Goal: Task Accomplishment & Management: Manage account settings

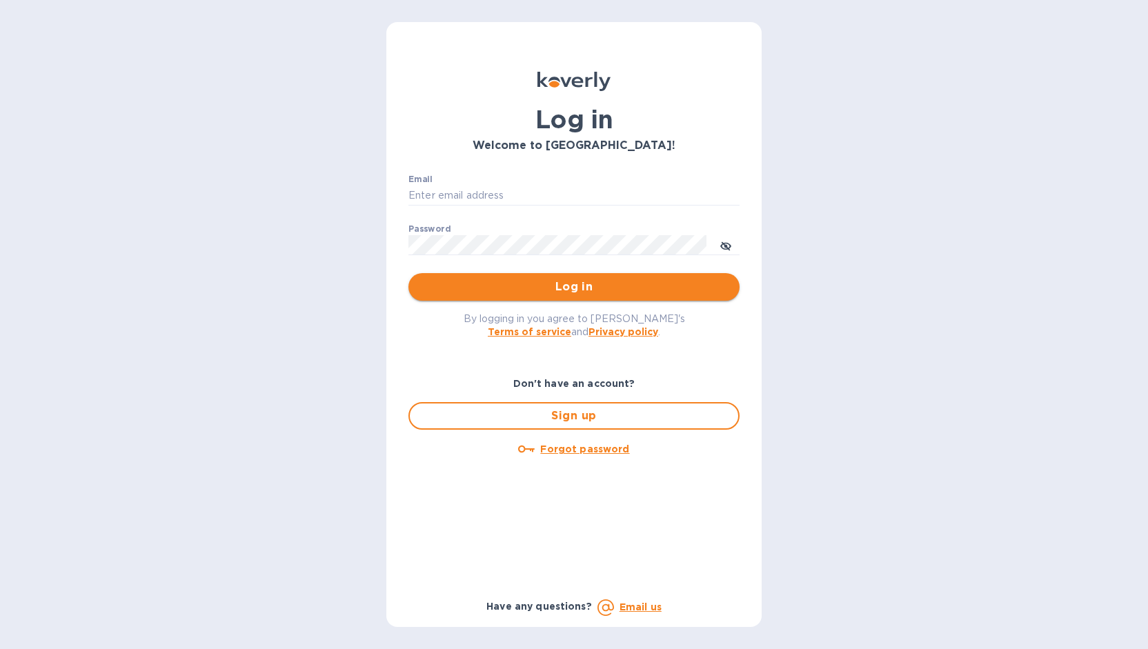
type input "[EMAIL_ADDRESS][DOMAIN_NAME]"
click at [551, 291] on span "Log in" at bounding box center [573, 287] width 309 height 17
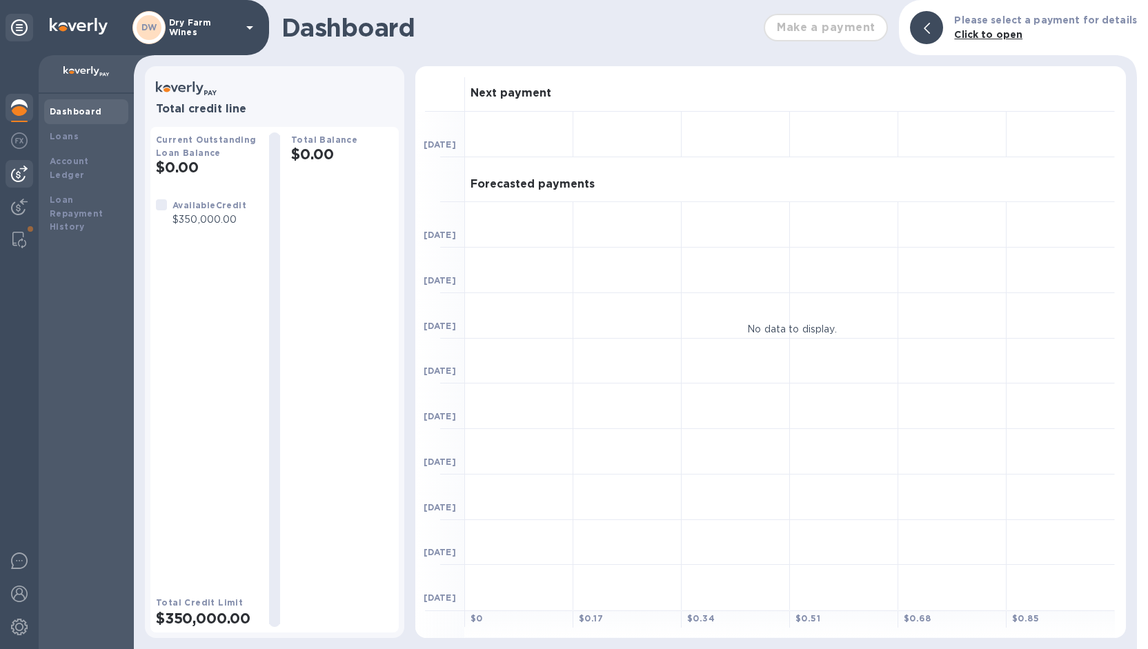
click at [21, 179] on img at bounding box center [19, 174] width 17 height 17
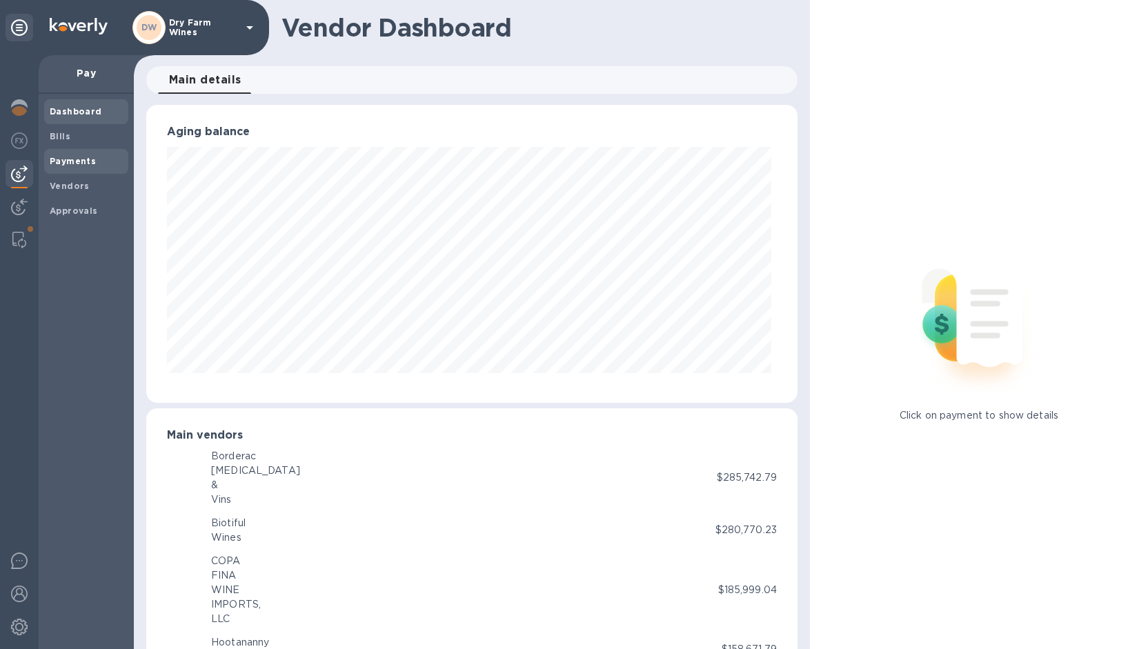
scroll to position [689413, 689066]
click at [65, 137] on b "Bills" at bounding box center [60, 136] width 21 height 10
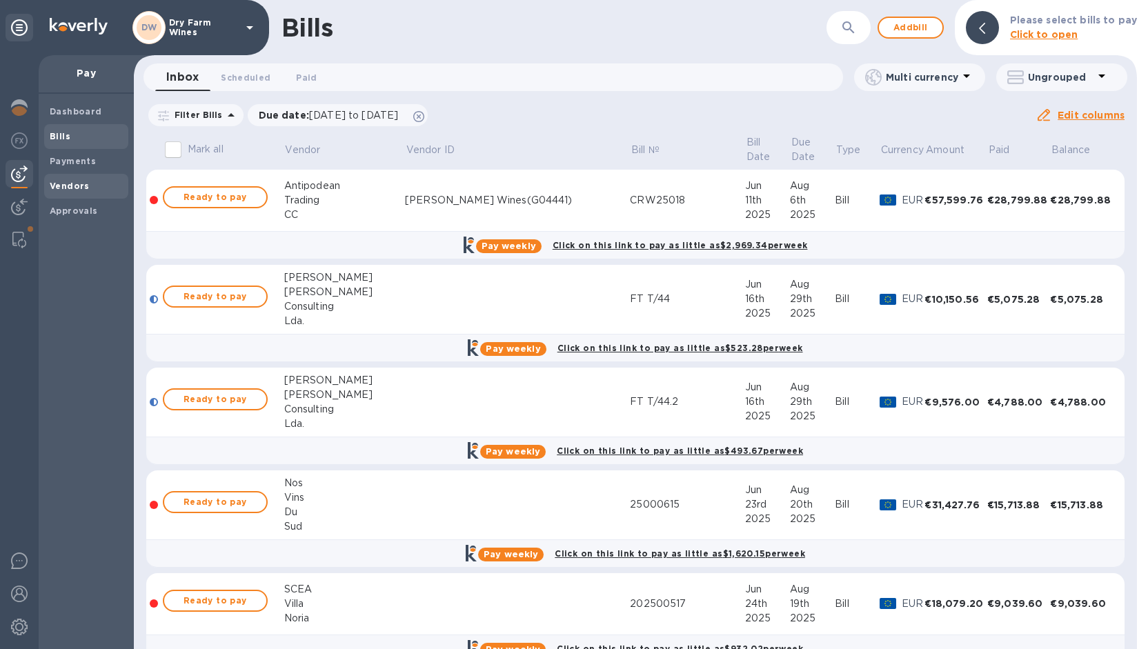
click at [70, 184] on b "Vendors" at bounding box center [70, 186] width 40 height 10
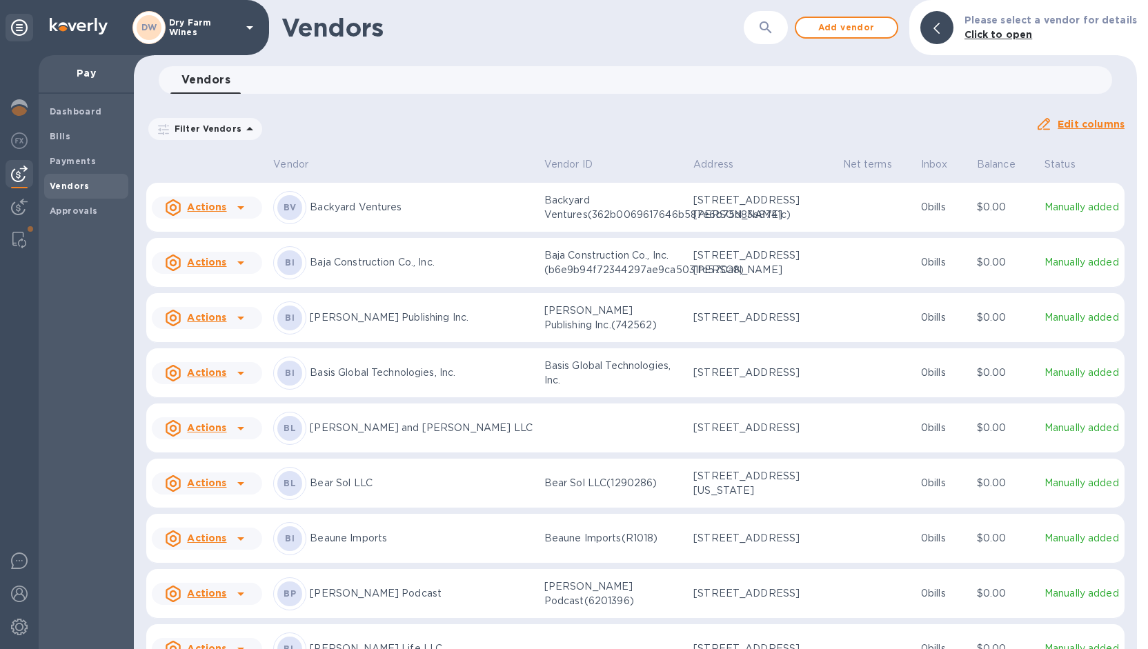
scroll to position [3508, 0]
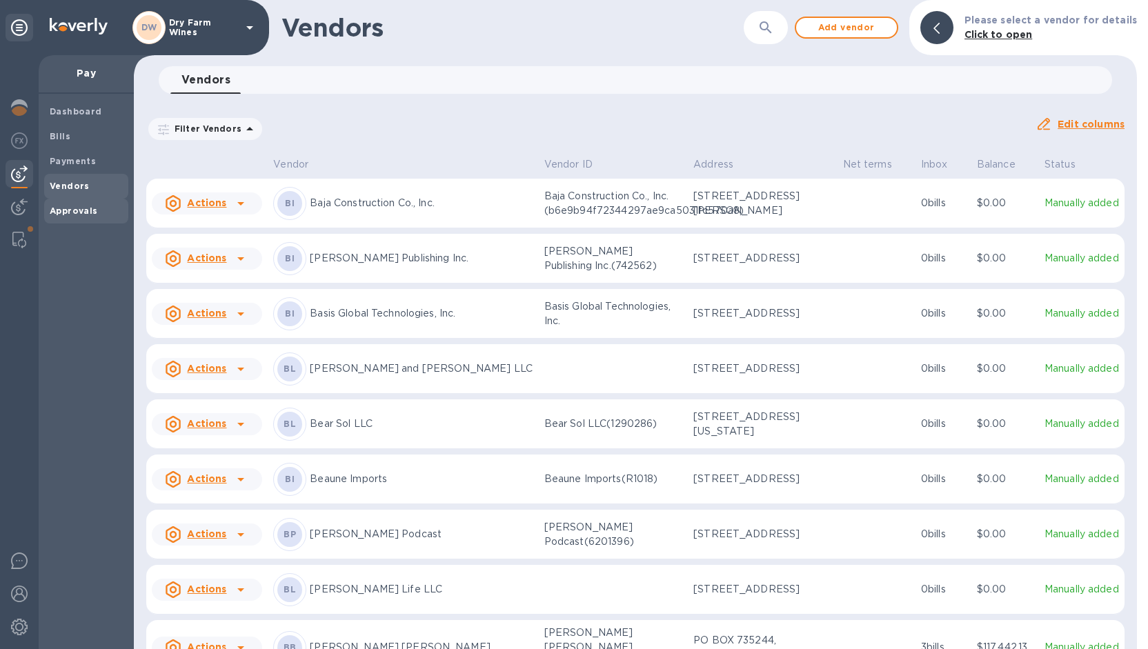
click at [96, 215] on span "Approvals" at bounding box center [86, 211] width 73 height 14
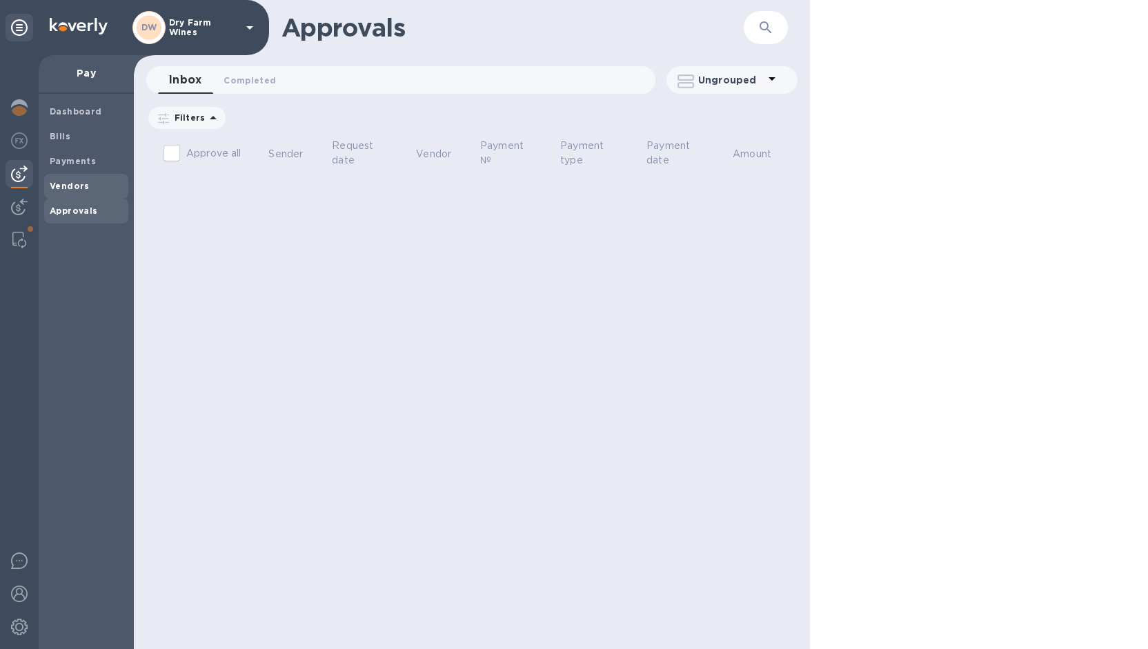
click at [95, 189] on span "Vendors" at bounding box center [86, 186] width 73 height 14
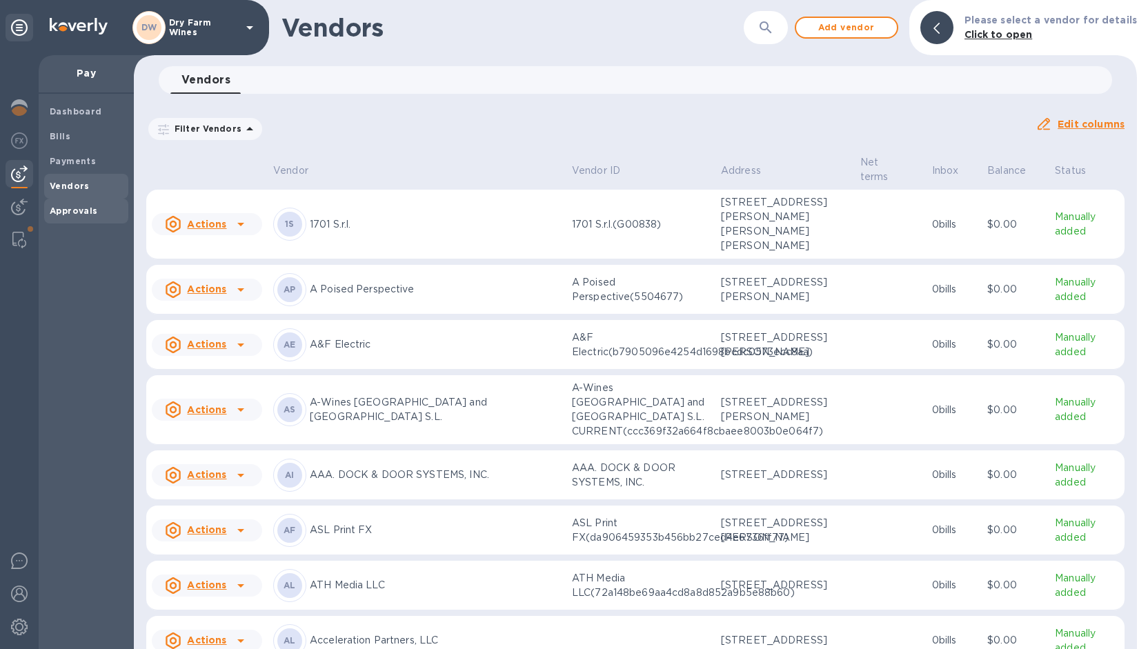
click at [84, 206] on b "Approvals" at bounding box center [74, 211] width 48 height 10
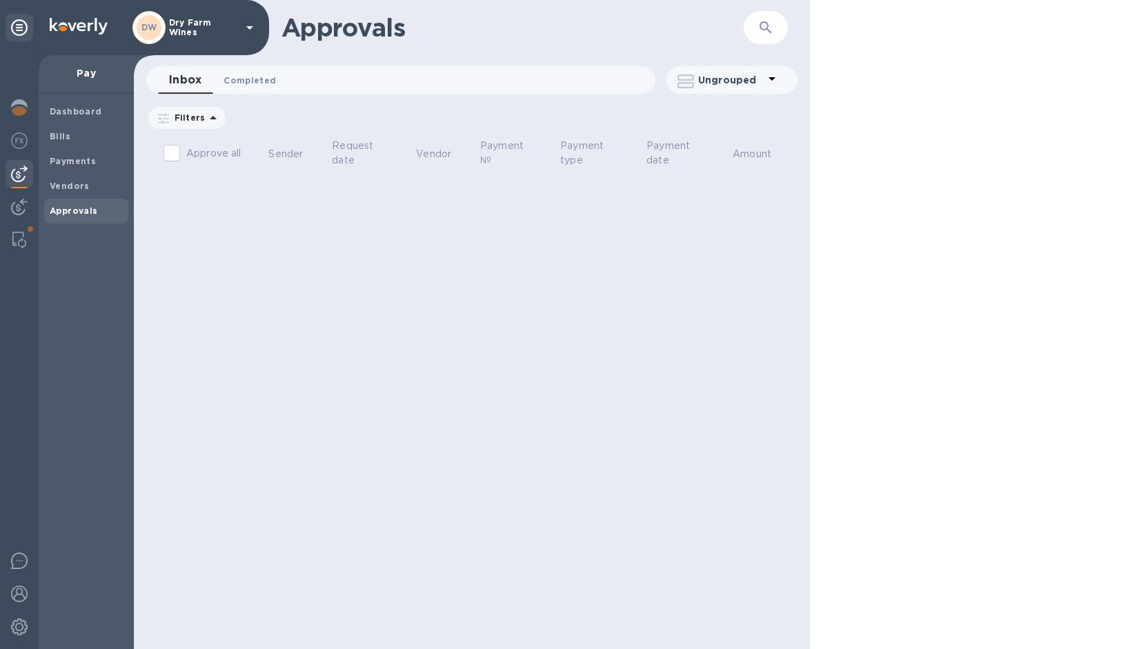
click at [240, 79] on span "Completed 0" at bounding box center [249, 80] width 52 height 14
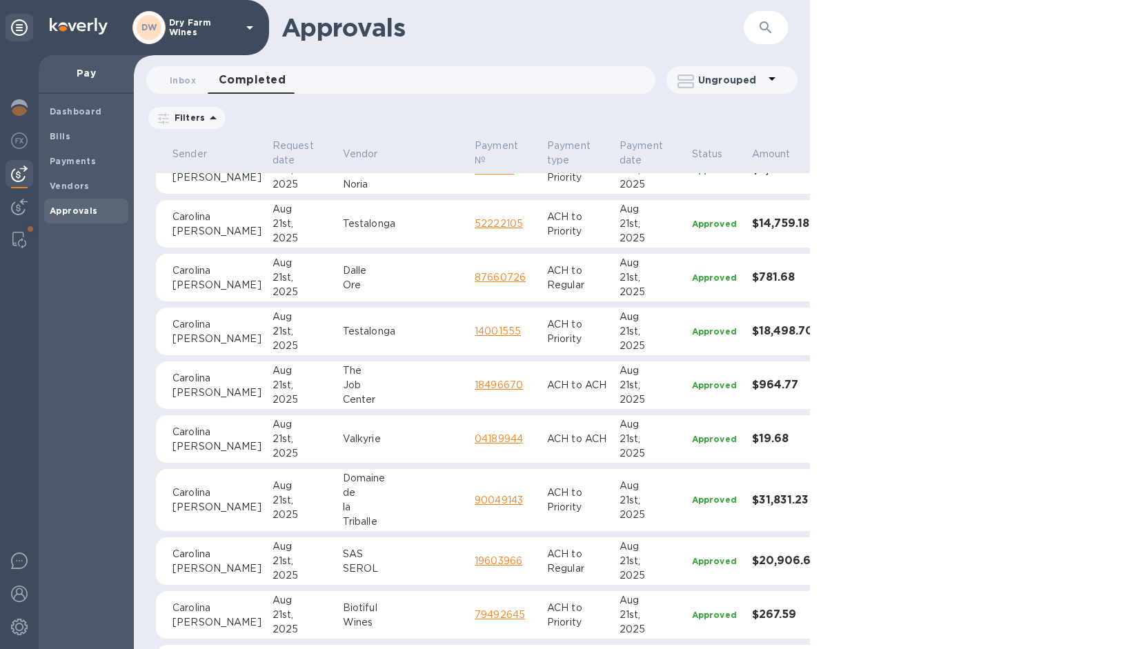
scroll to position [69, 0]
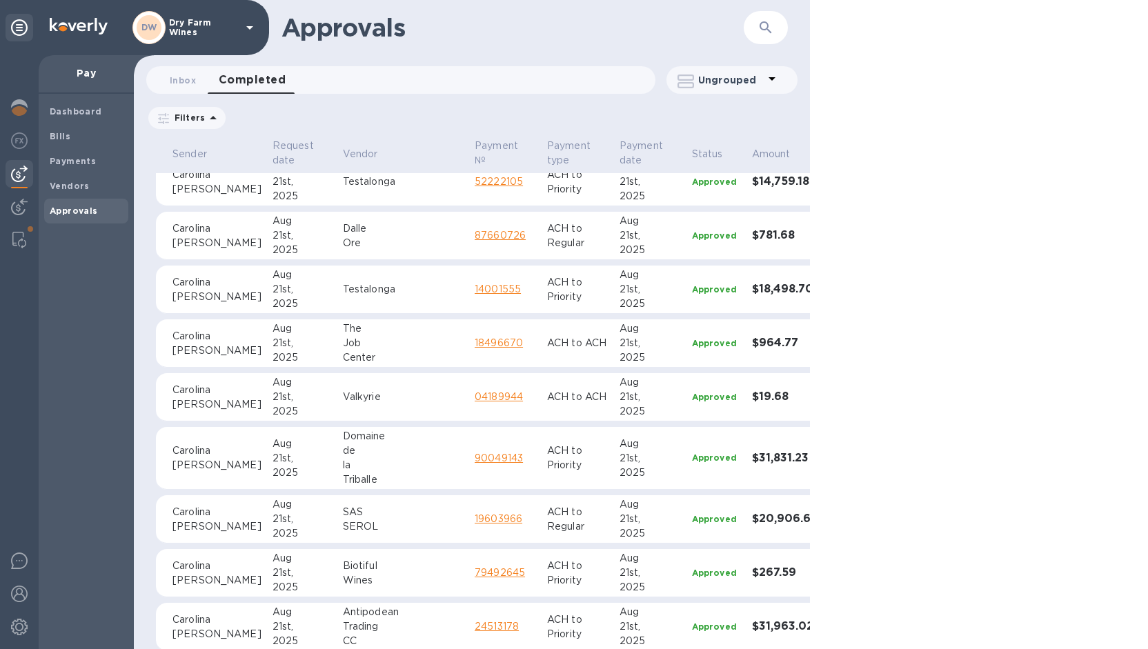
click at [343, 336] on div "Job" at bounding box center [403, 343] width 121 height 14
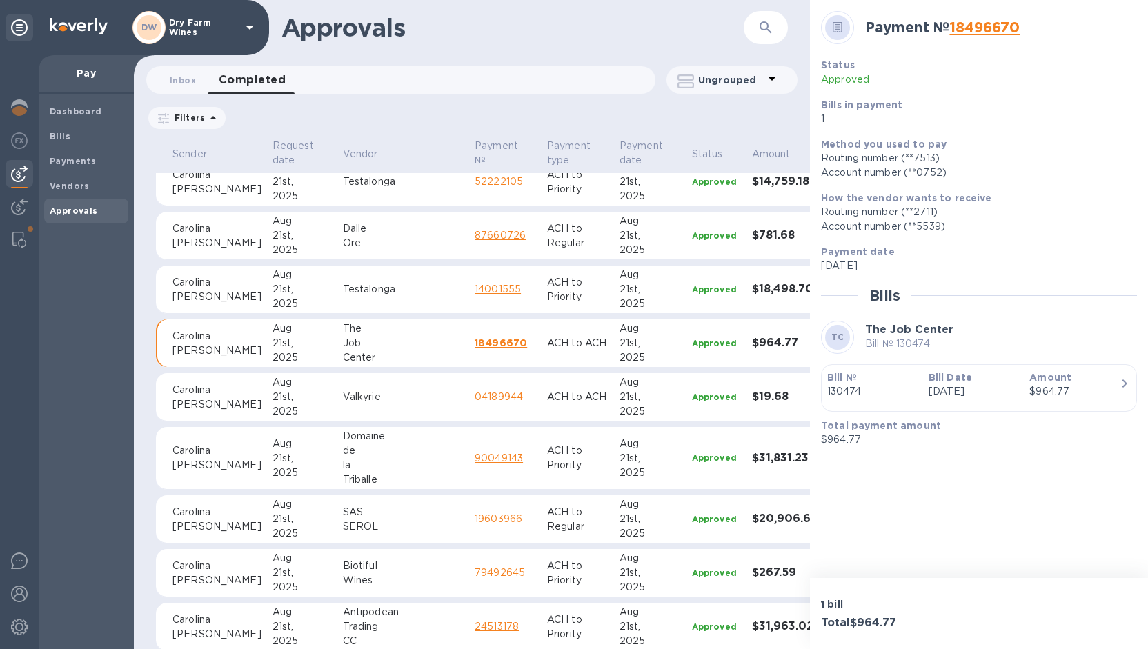
click at [978, 392] on p "[DATE]" at bounding box center [973, 391] width 90 height 14
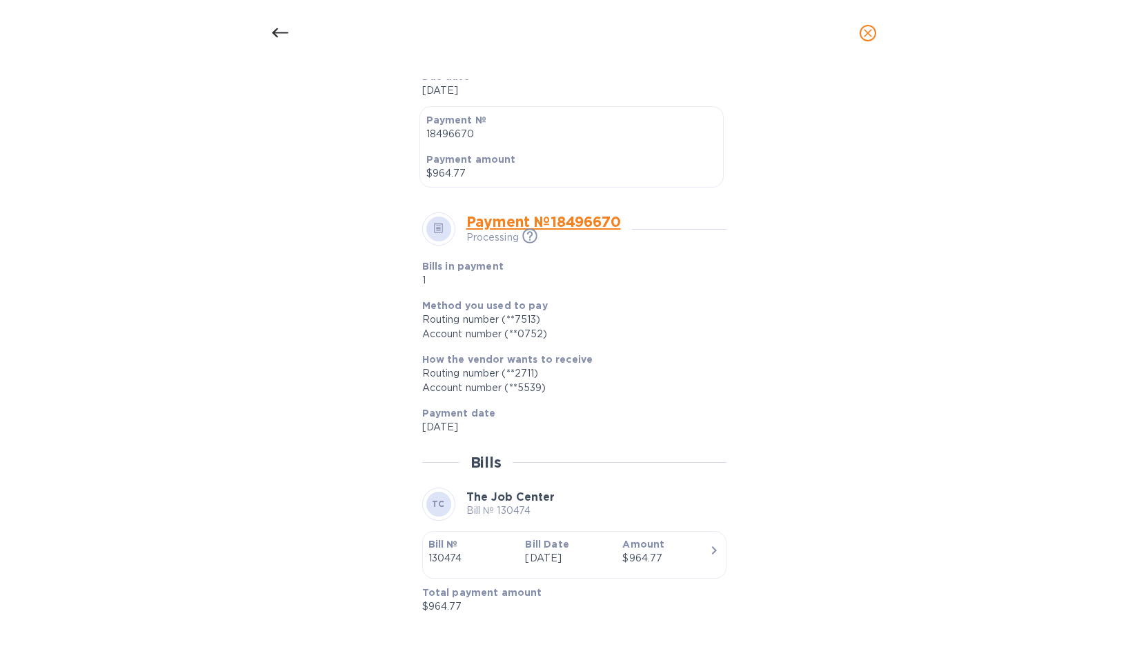
scroll to position [364, 0]
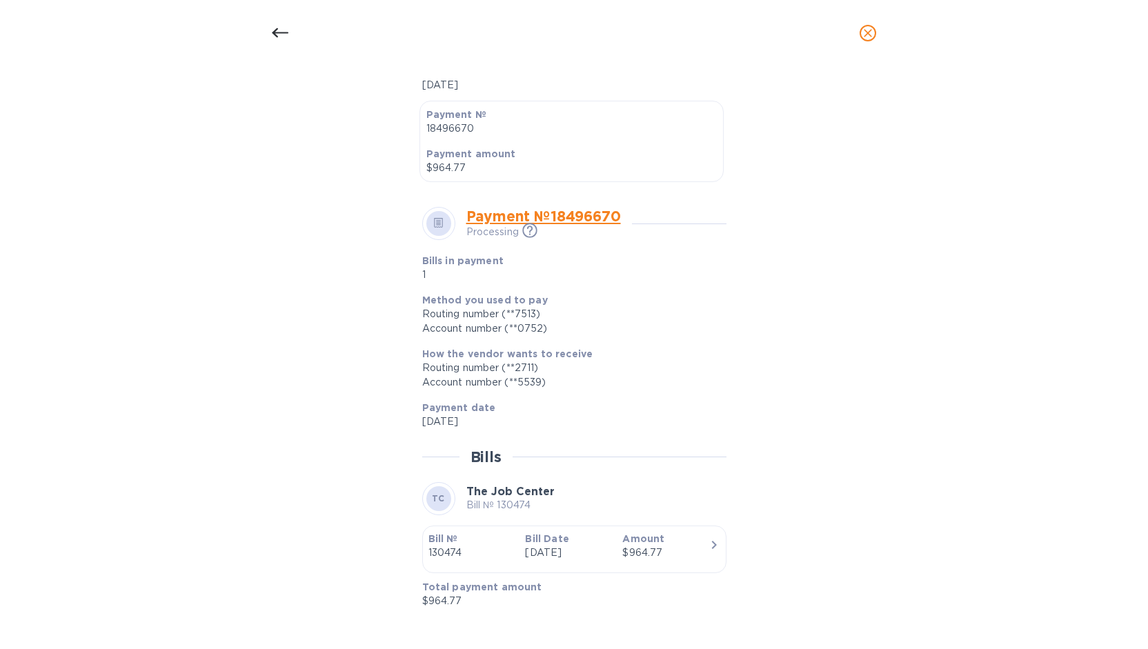
click at [572, 546] on p "[DATE]" at bounding box center [568, 553] width 86 height 14
click at [706, 547] on icon "button" at bounding box center [714, 545] width 17 height 17
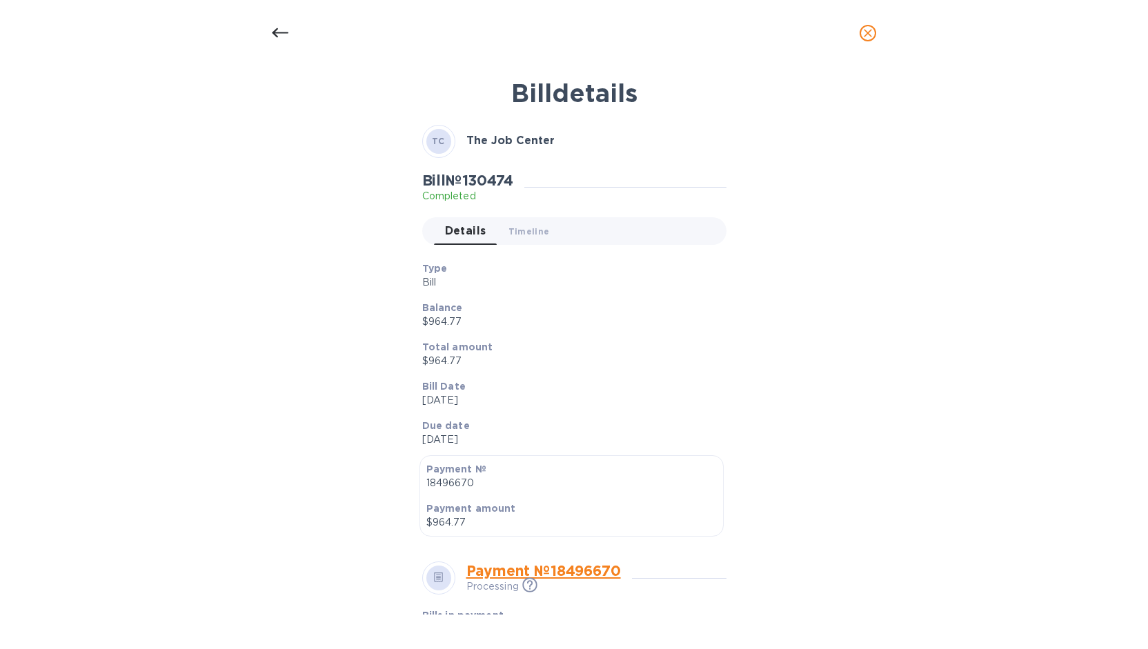
scroll to position [0, 0]
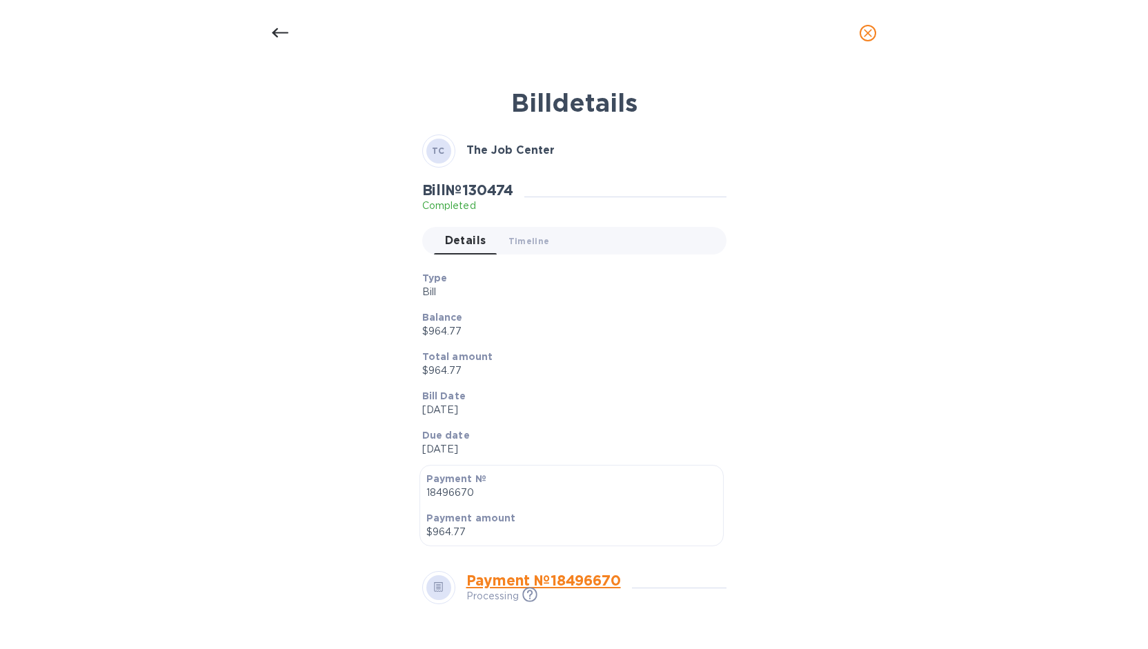
click at [279, 38] on icon at bounding box center [280, 33] width 17 height 17
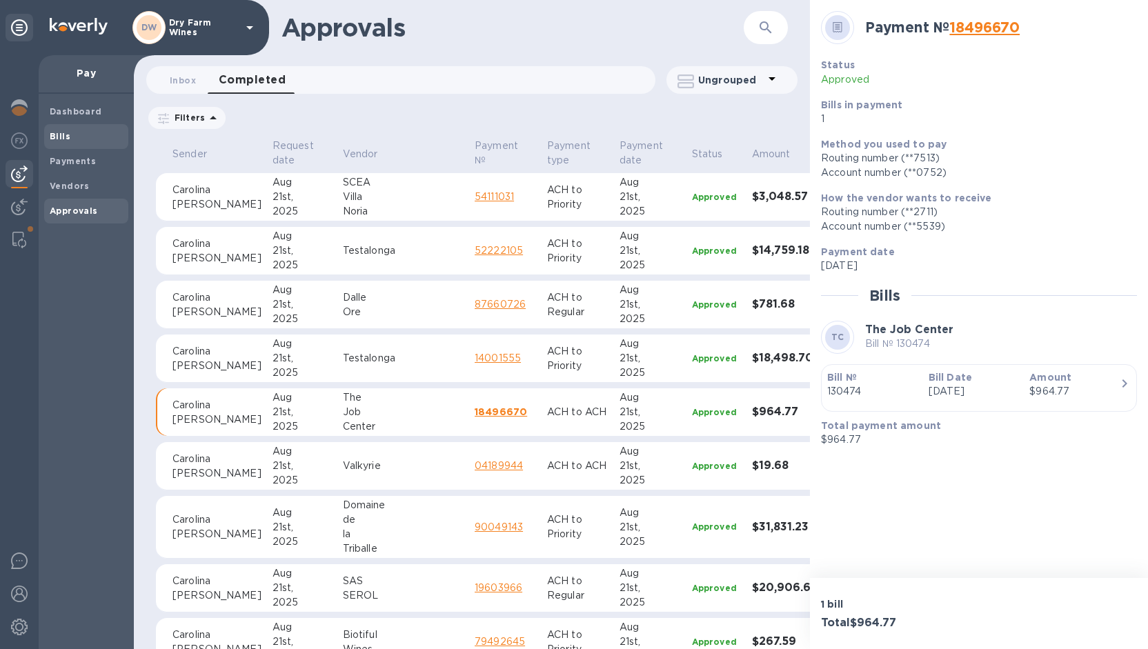
click at [75, 137] on span "Bills" at bounding box center [86, 137] width 73 height 14
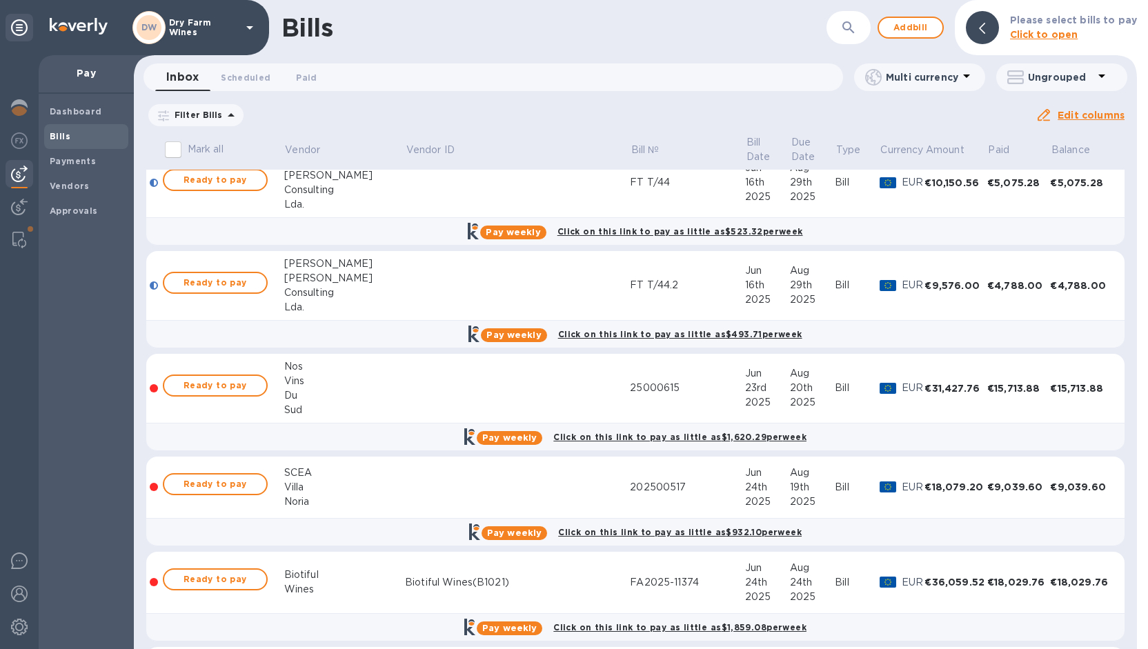
scroll to position [138, 0]
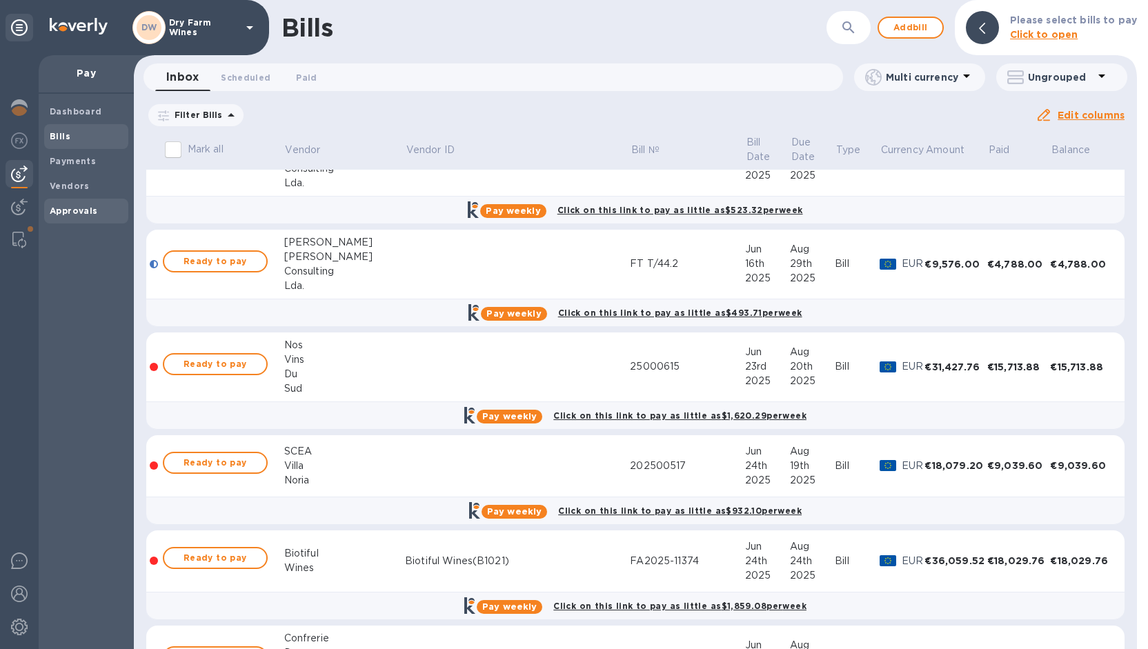
click at [73, 210] on b "Approvals" at bounding box center [74, 211] width 48 height 10
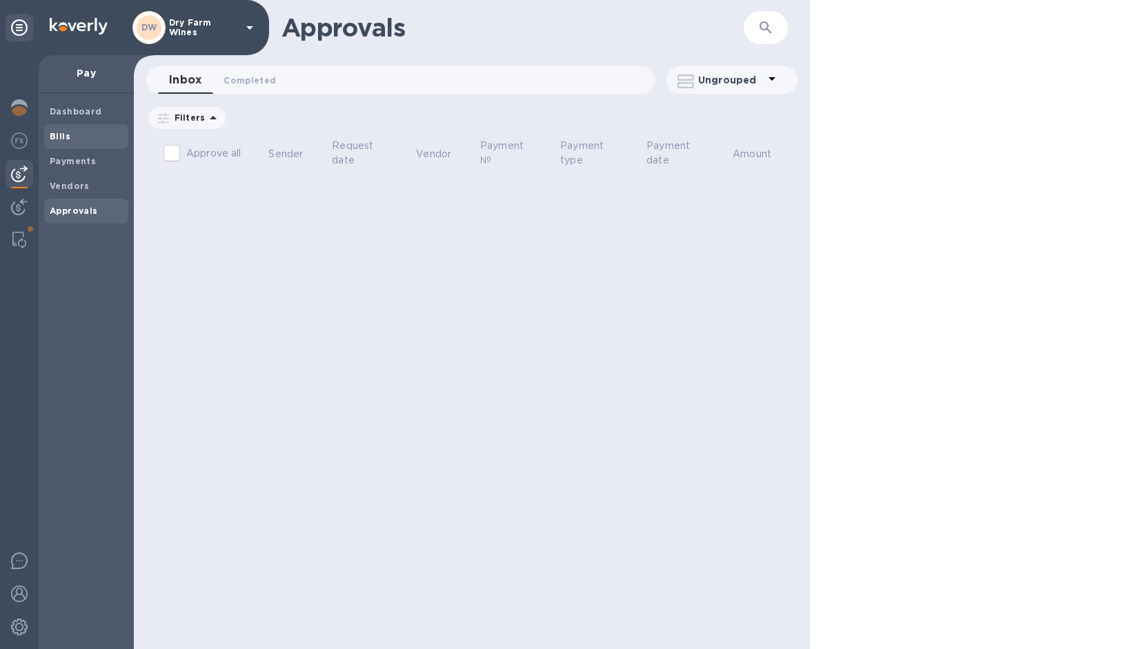
click at [58, 139] on b "Bills" at bounding box center [60, 136] width 21 height 10
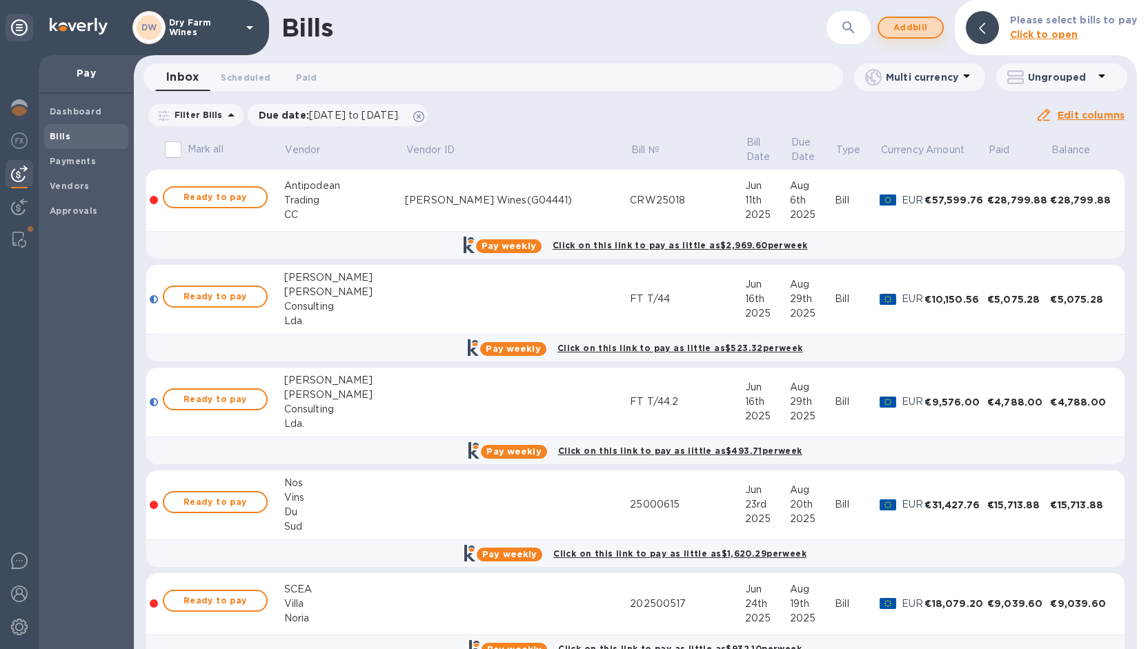
click at [904, 29] on span "Add bill" at bounding box center [910, 27] width 41 height 17
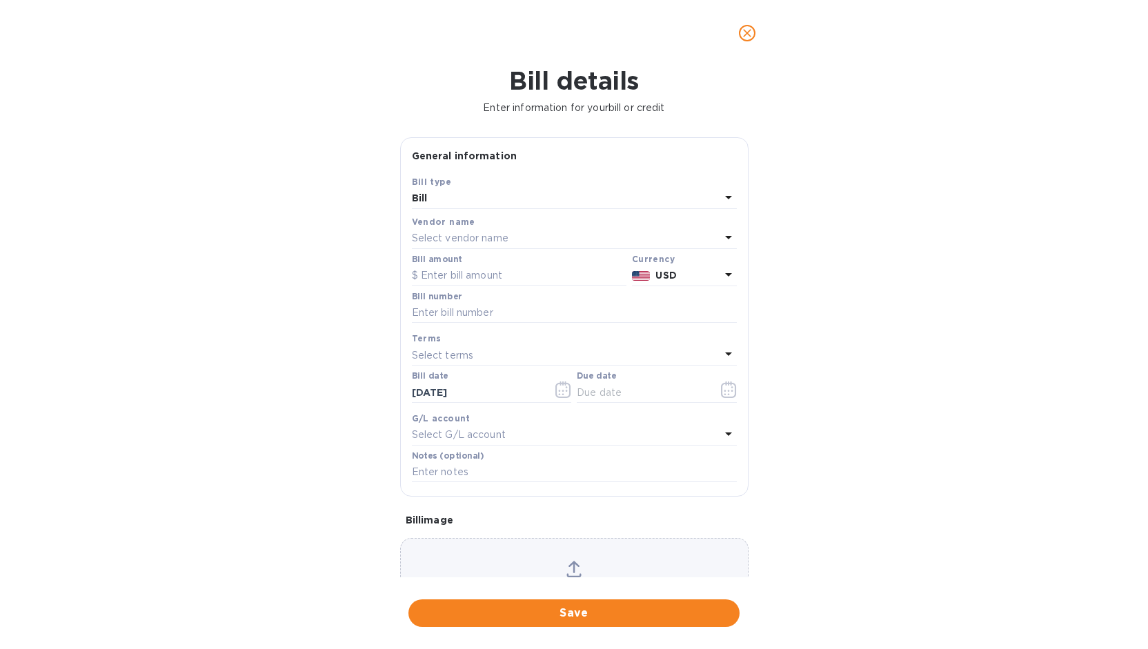
click at [449, 347] on div "Select terms" at bounding box center [566, 355] width 308 height 19
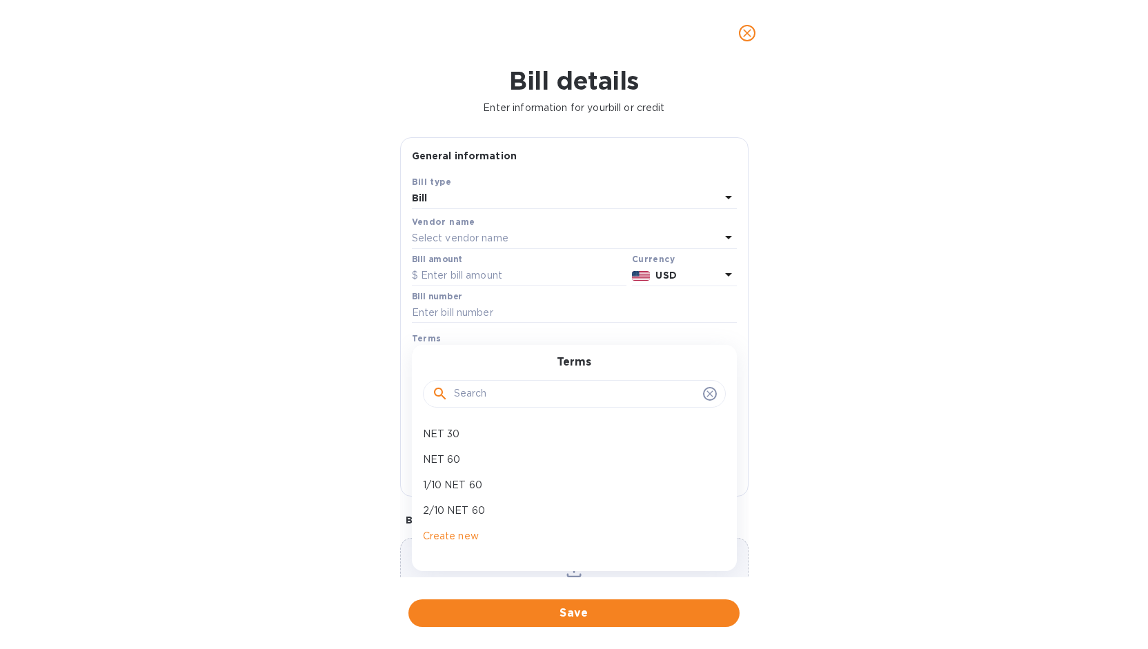
click at [328, 335] on div "Bill details Enter information for your bill or credit General information Save…" at bounding box center [574, 357] width 1148 height 583
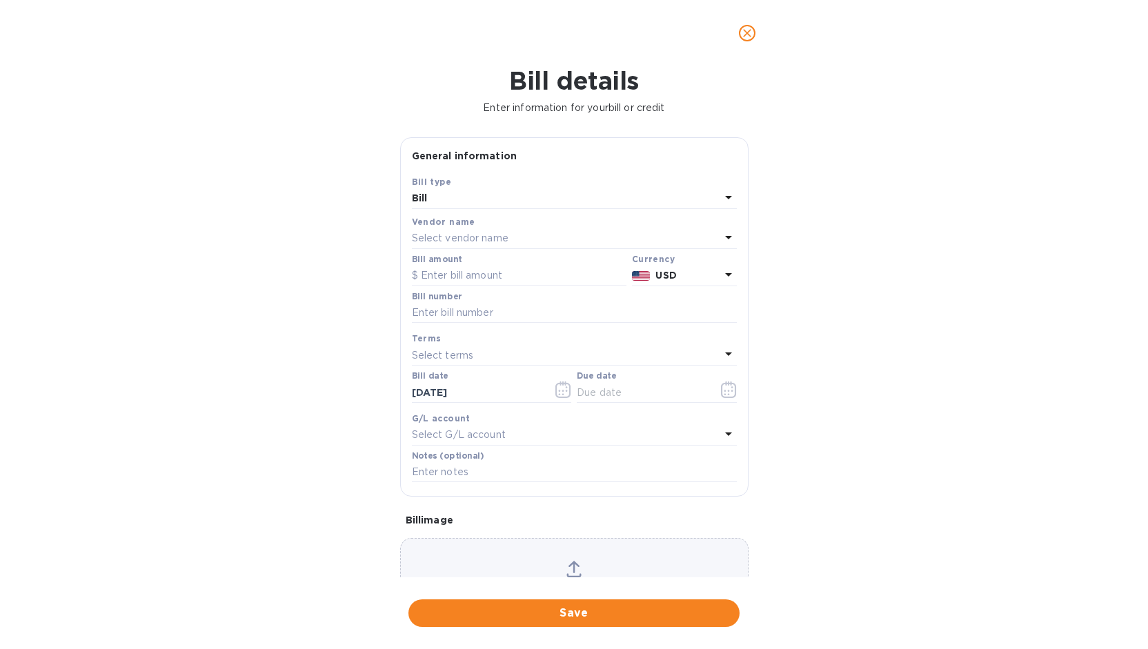
click at [461, 233] on p "Select vendor name" at bounding box center [460, 238] width 97 height 14
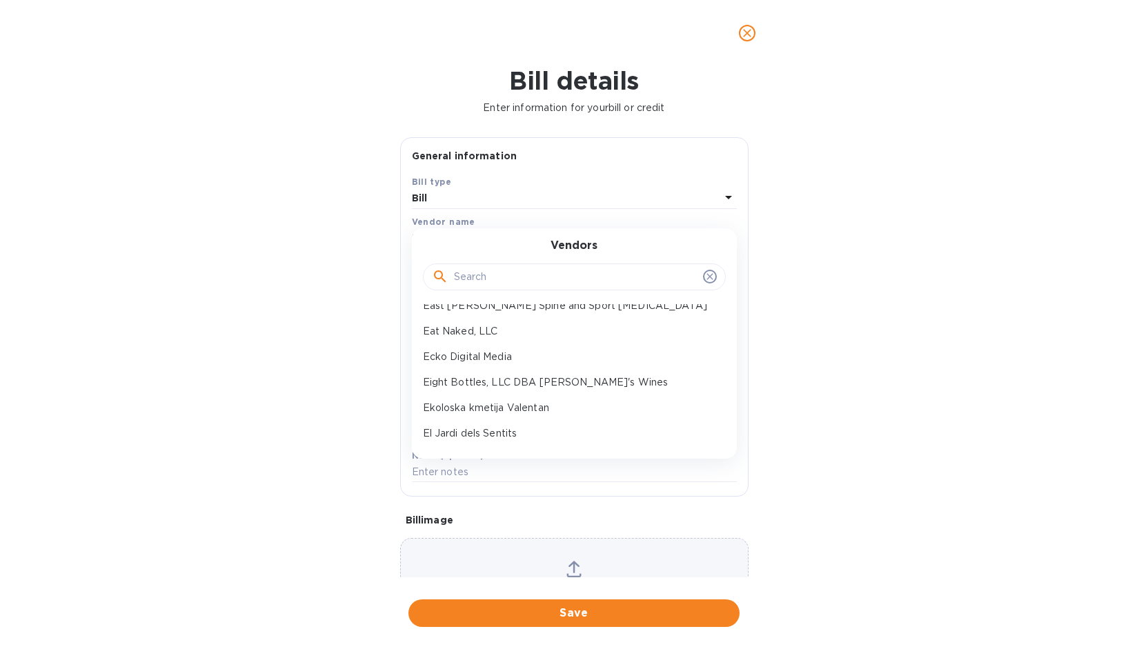
scroll to position [5587, 0]
click at [248, 312] on div "Bill details Enter information for your bill or credit General information Save…" at bounding box center [574, 357] width 1148 height 583
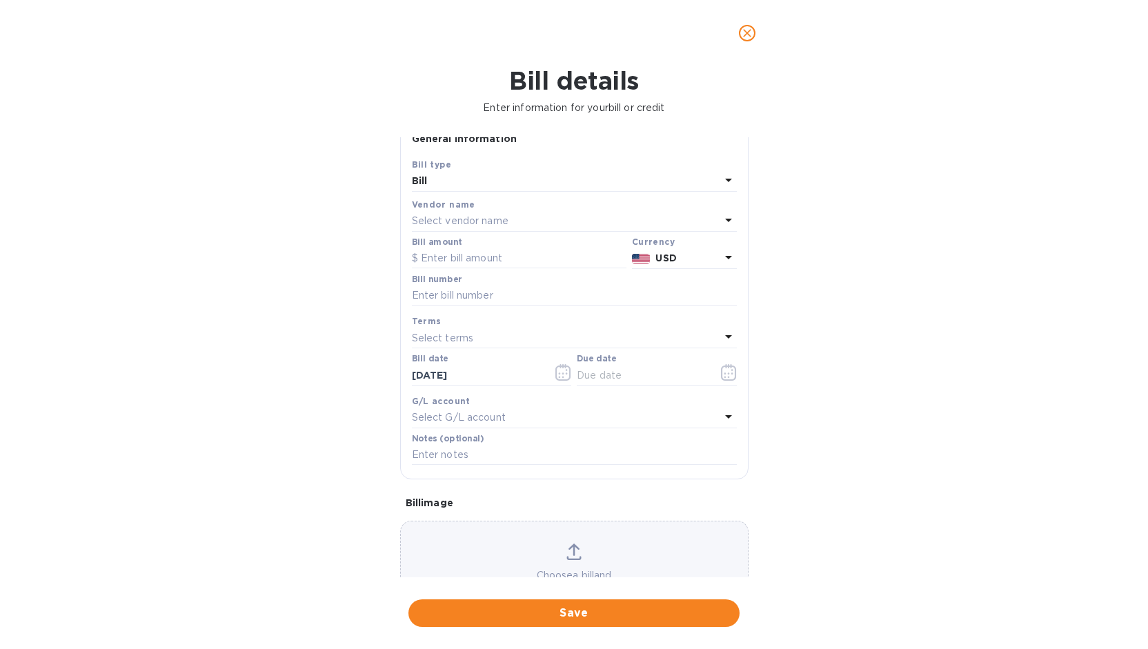
scroll to position [69, 0]
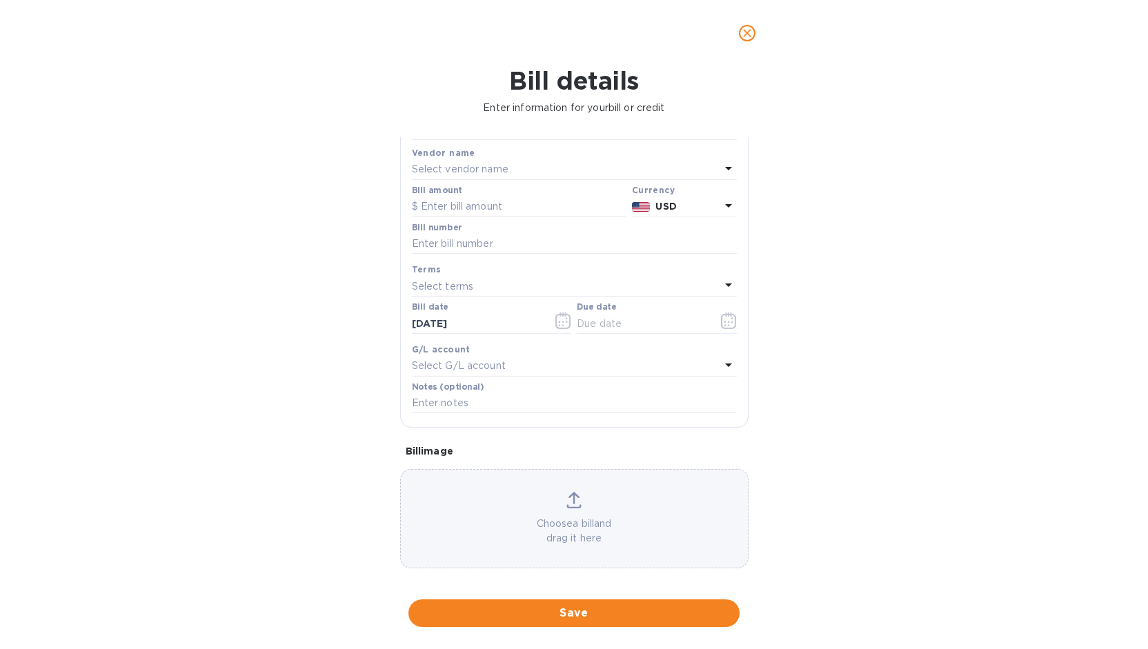
click at [470, 352] on div "G/L account" at bounding box center [574, 349] width 325 height 14
click at [461, 365] on p "Select G/L account" at bounding box center [459, 366] width 94 height 14
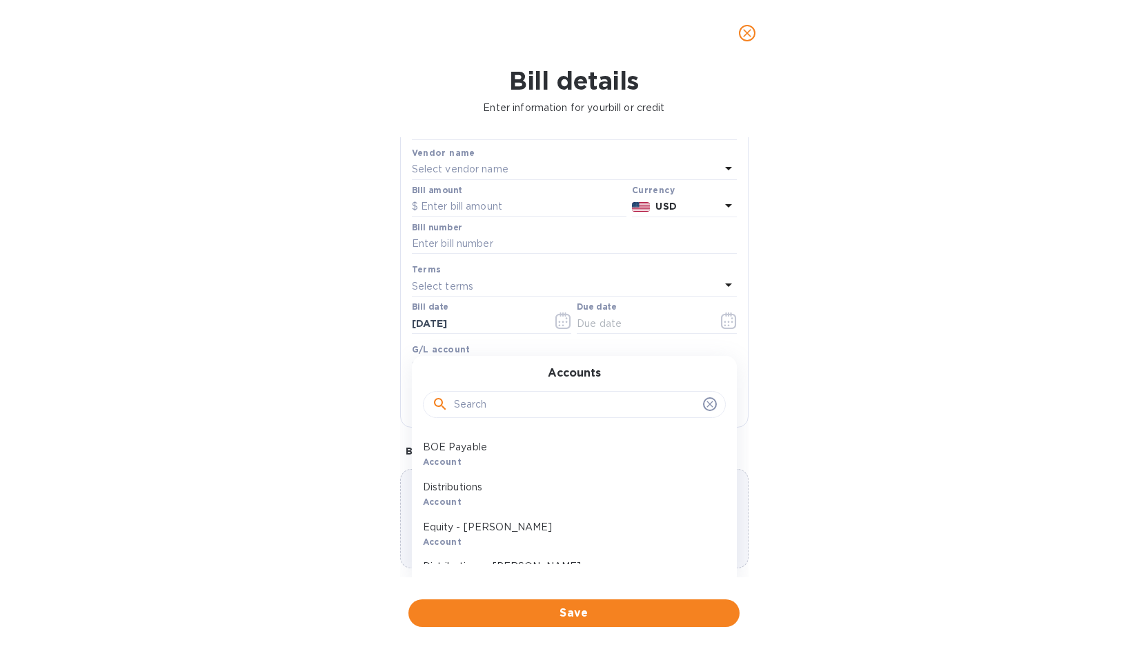
scroll to position [6276, 0]
click at [512, 406] on input "text" at bounding box center [575, 405] width 243 height 21
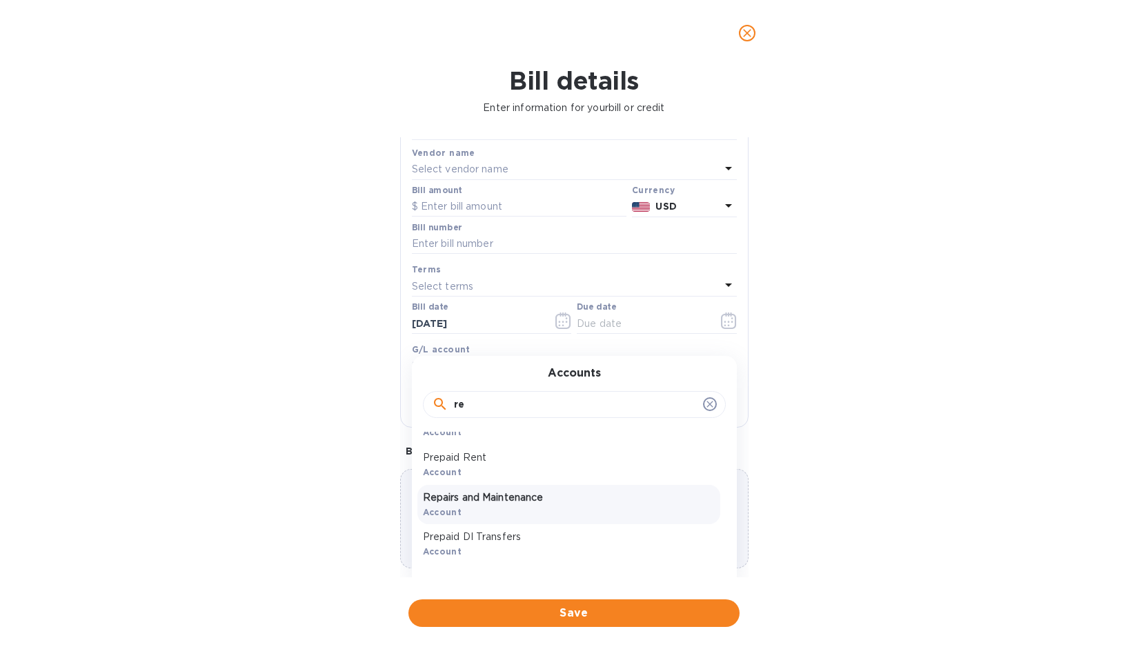
type input "r"
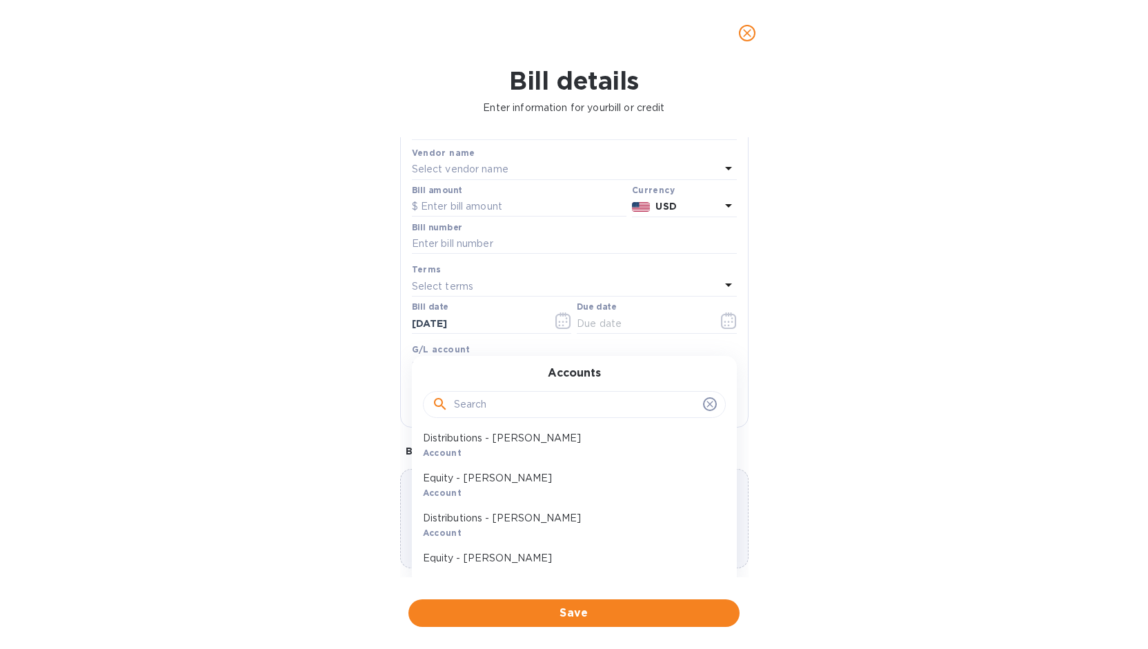
click at [509, 166] on div "Select vendor name" at bounding box center [566, 169] width 308 height 19
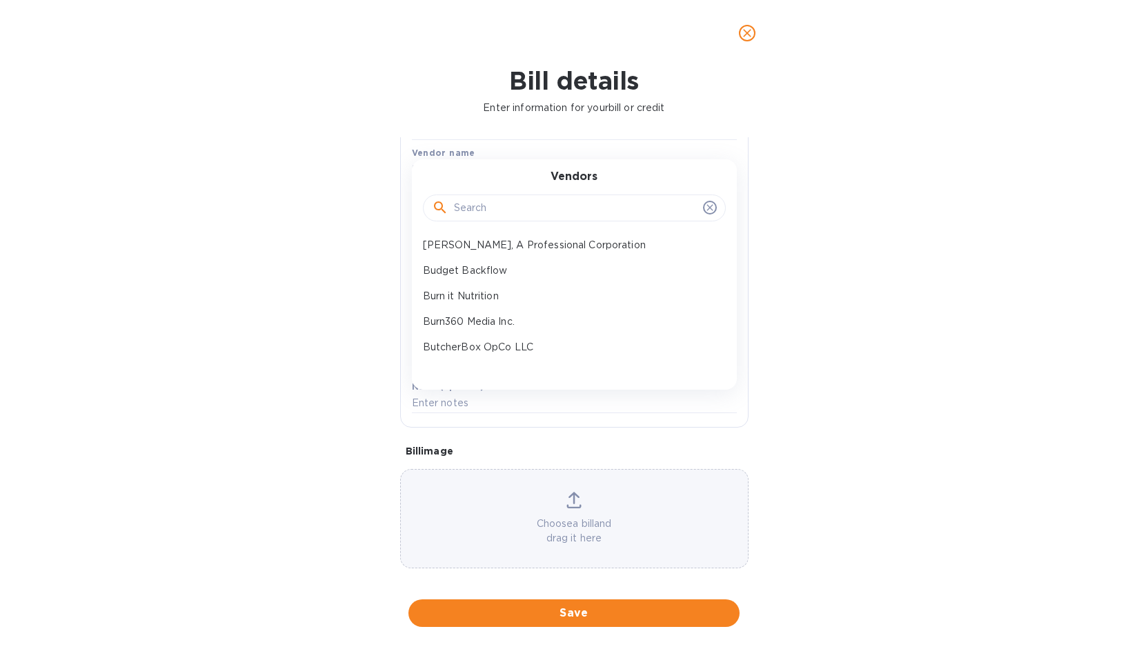
scroll to position [2276, 0]
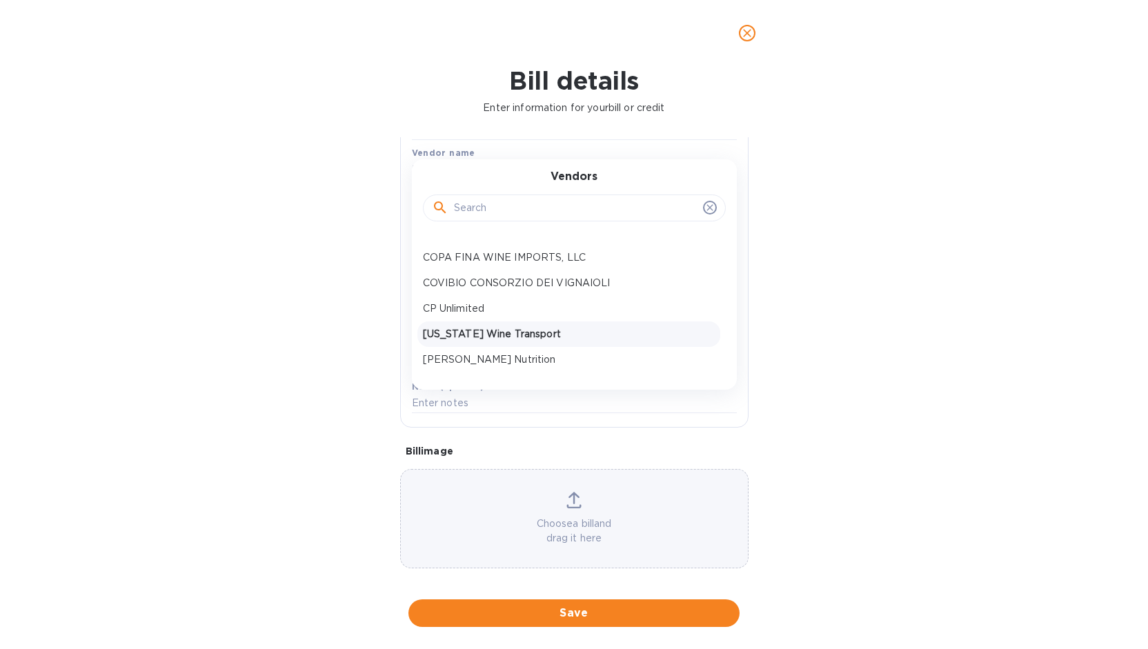
click at [478, 331] on p "[US_STATE] Wine Transport" at bounding box center [569, 334] width 292 height 14
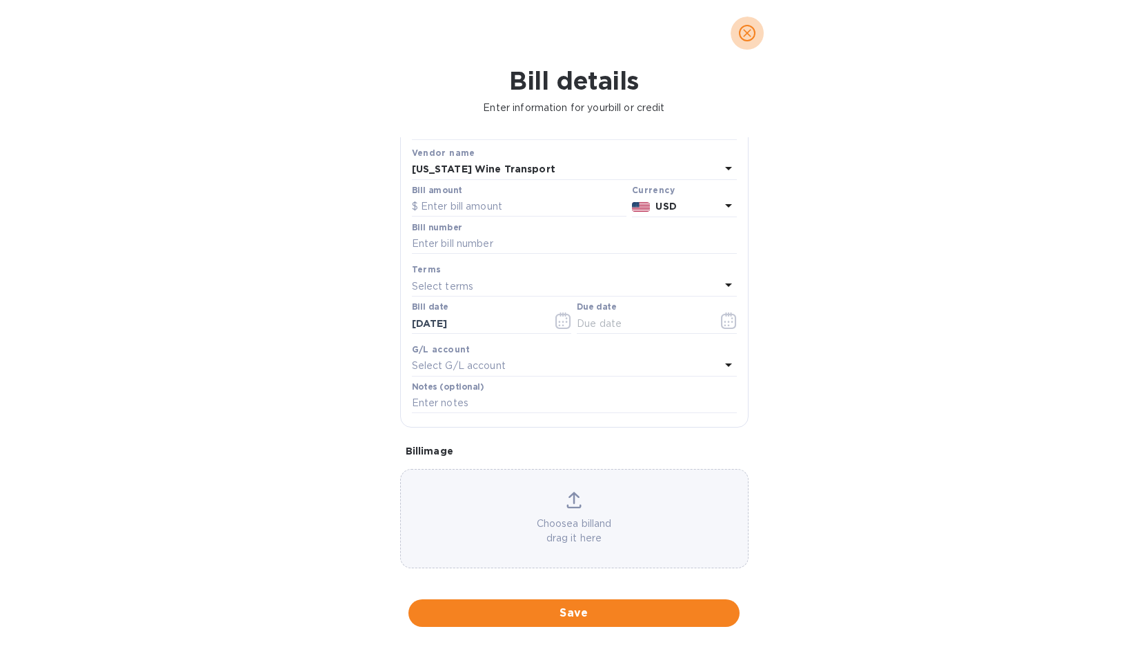
click at [744, 31] on icon "close" at bounding box center [747, 33] width 14 height 14
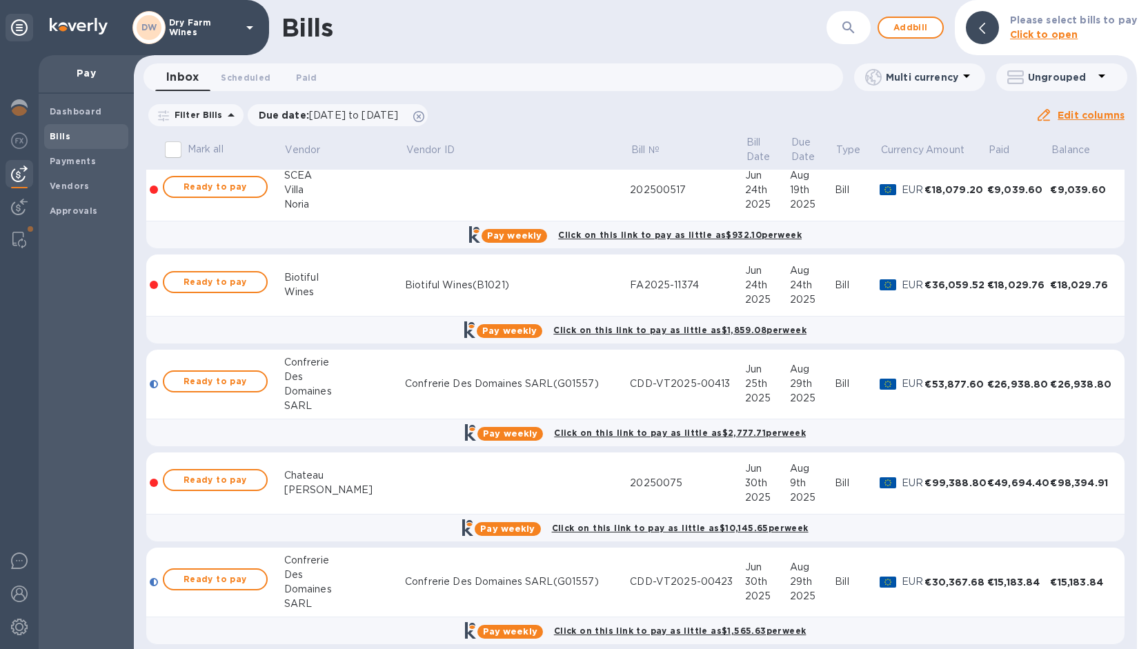
scroll to position [0, 0]
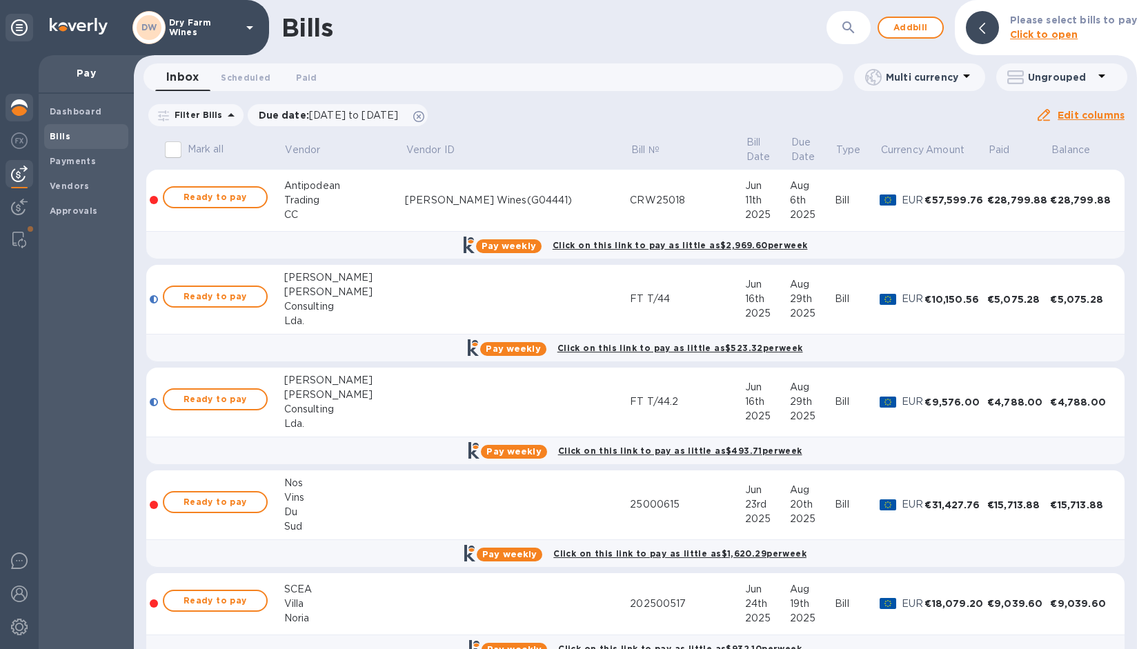
click at [17, 114] on img at bounding box center [19, 107] width 17 height 17
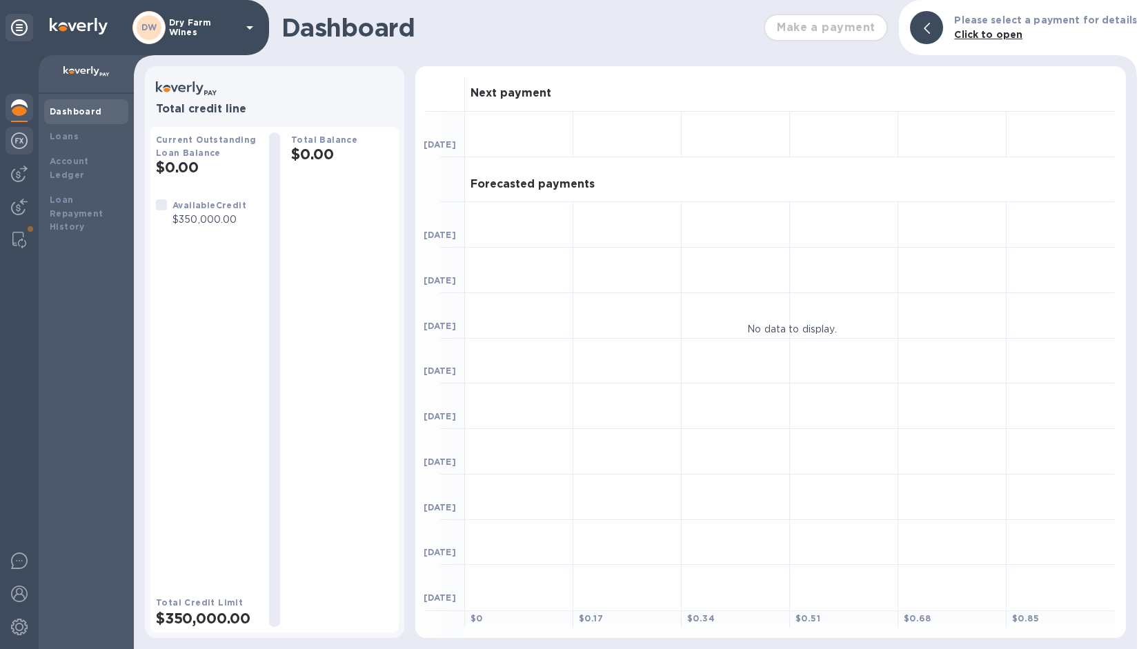
click at [24, 146] on img at bounding box center [19, 140] width 17 height 17
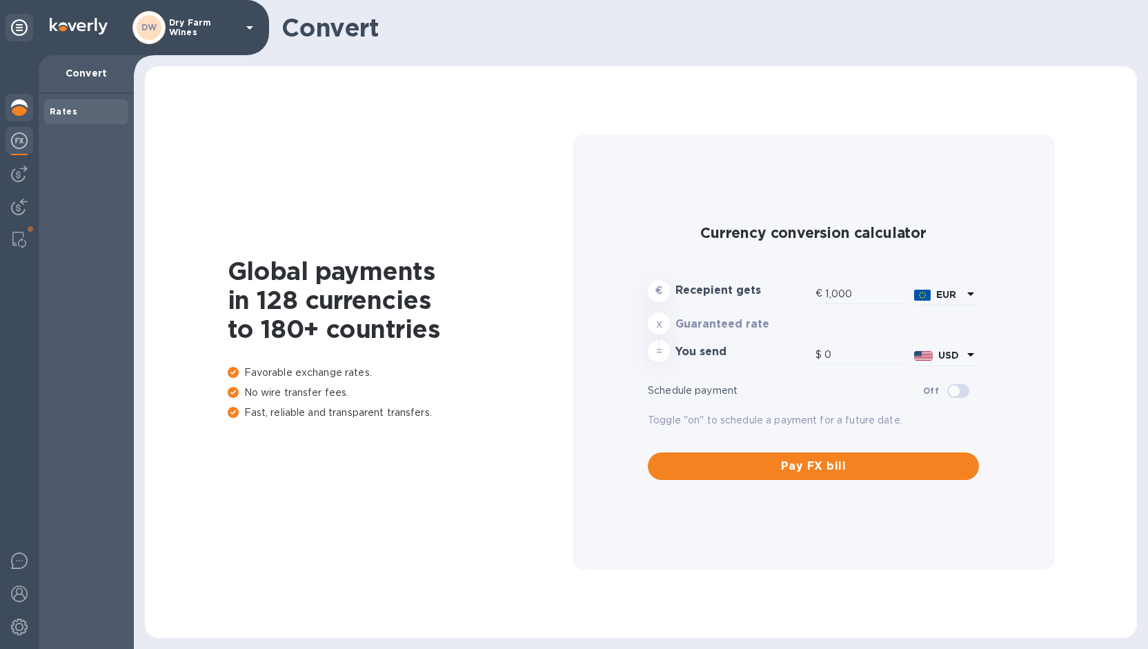
click at [19, 118] on div at bounding box center [20, 109] width 28 height 30
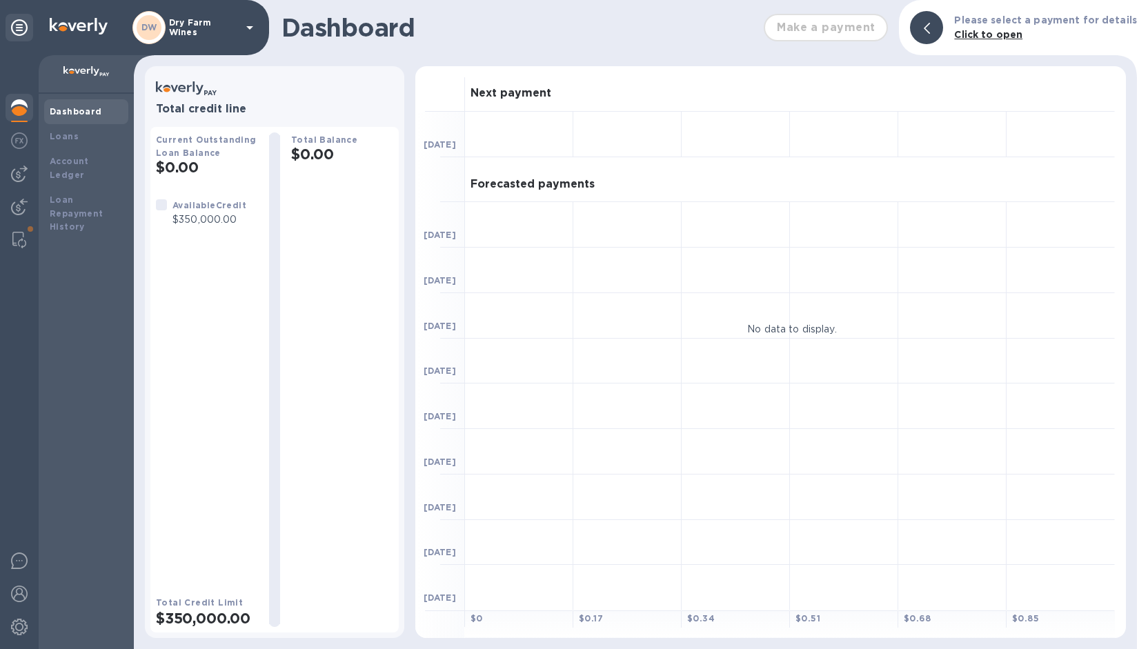
click at [230, 226] on p "$350,000.00" at bounding box center [209, 219] width 74 height 14
drag, startPoint x: 239, startPoint y: 223, endPoint x: 174, endPoint y: 217, distance: 64.4
click at [174, 217] on p "$350,000.00" at bounding box center [209, 219] width 74 height 14
click at [177, 262] on div "Available Credit $350,000.00" at bounding box center [207, 385] width 102 height 375
click at [21, 232] on img at bounding box center [19, 240] width 14 height 17
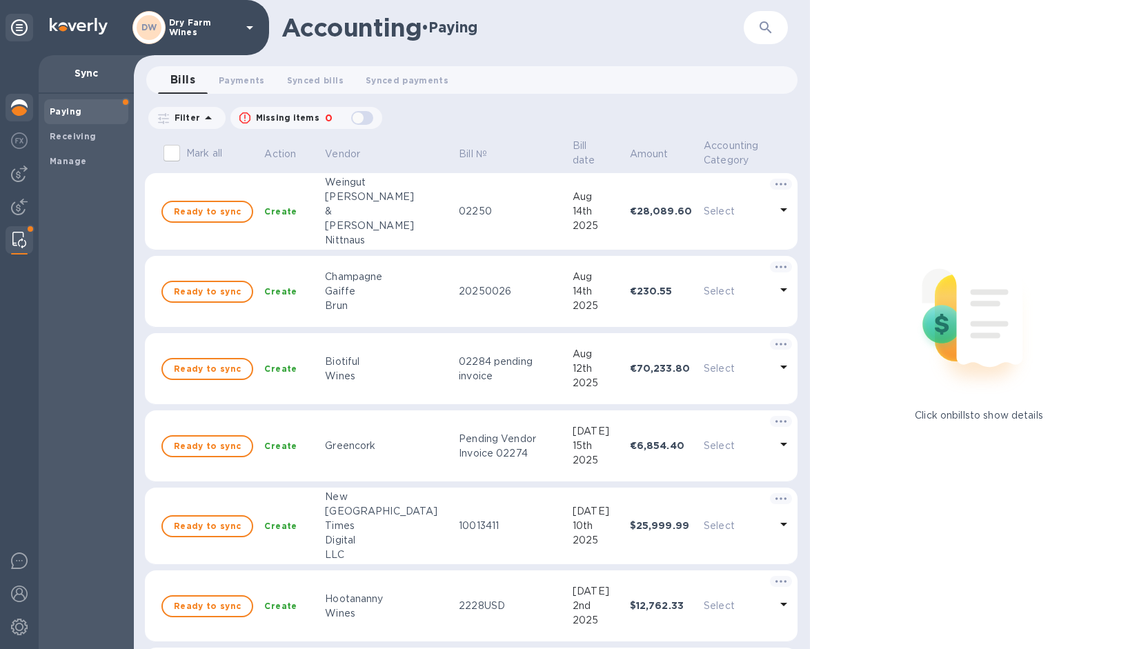
click at [24, 108] on img at bounding box center [19, 107] width 17 height 17
